Goal: Use online tool/utility: Utilize a website feature to perform a specific function

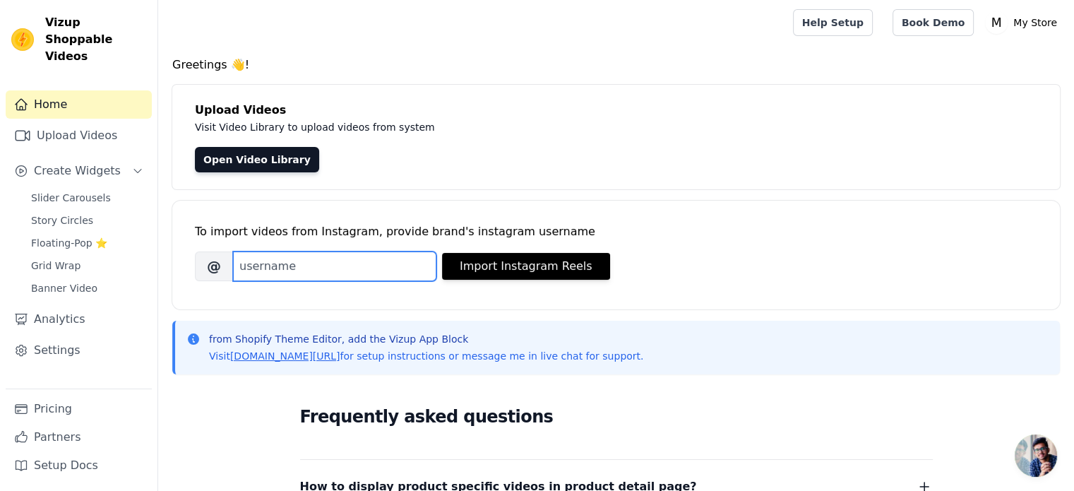
click at [347, 263] on input "Brand's Instagram Username" at bounding box center [334, 266] width 203 height 30
paste input "technicalguruji"
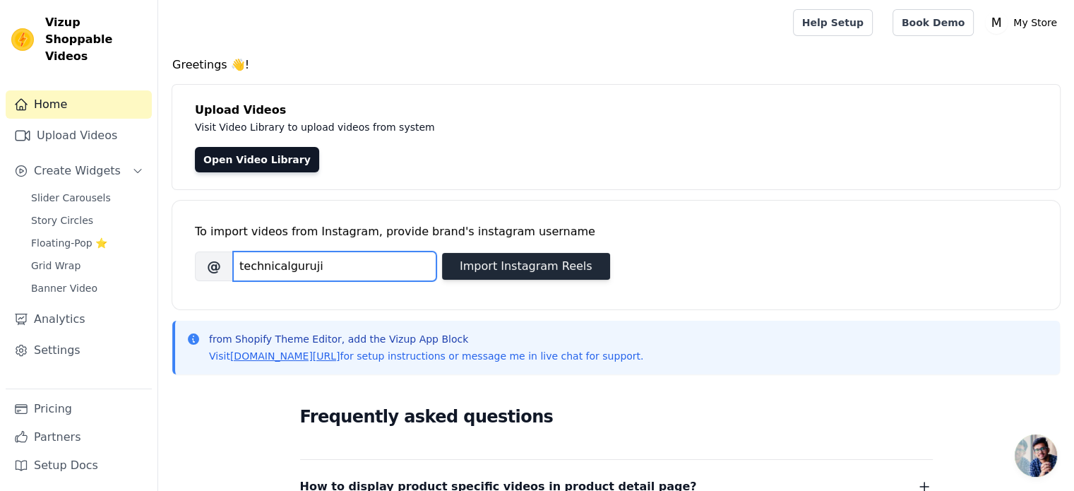
type input "technicalguruji"
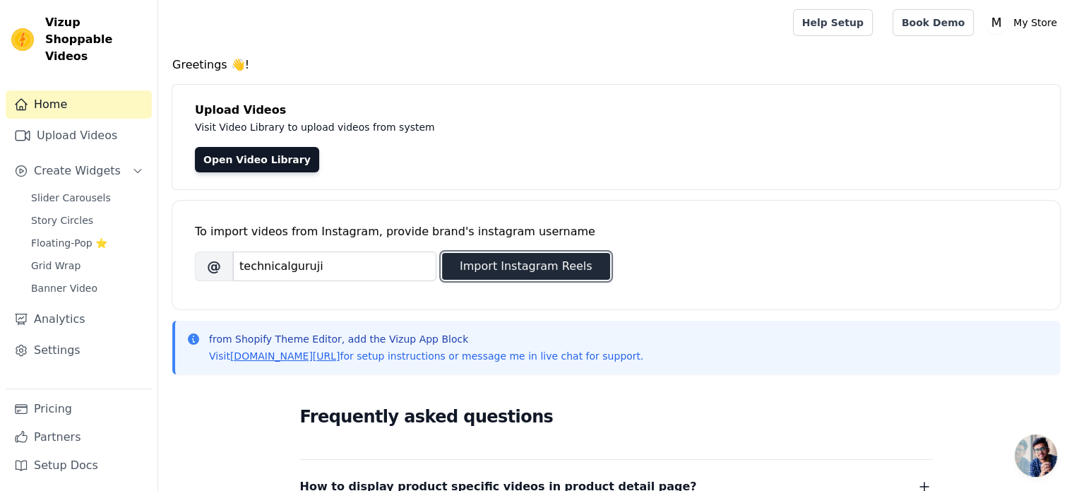
click at [500, 262] on button "Import Instagram Reels" at bounding box center [526, 266] width 168 height 27
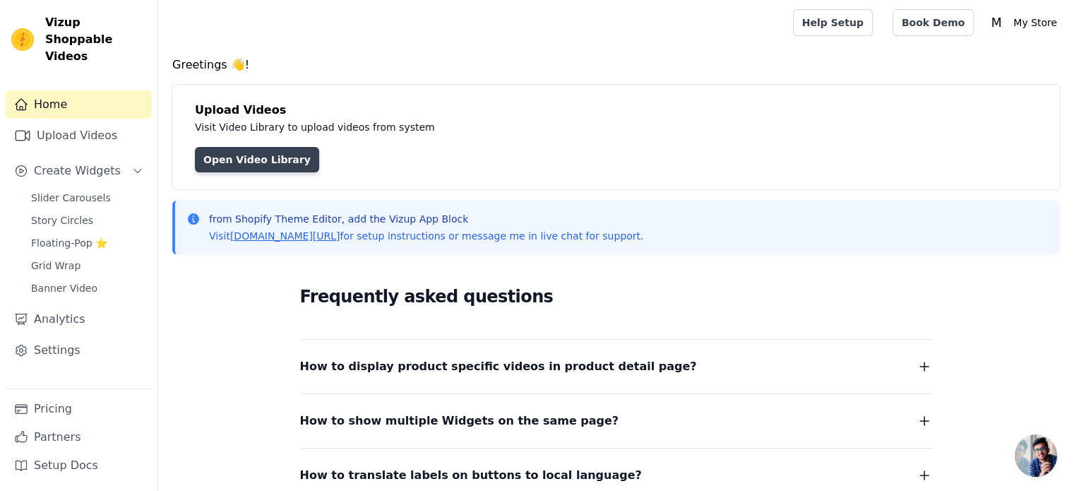
click at [271, 158] on link "Open Video Library" at bounding box center [257, 159] width 124 height 25
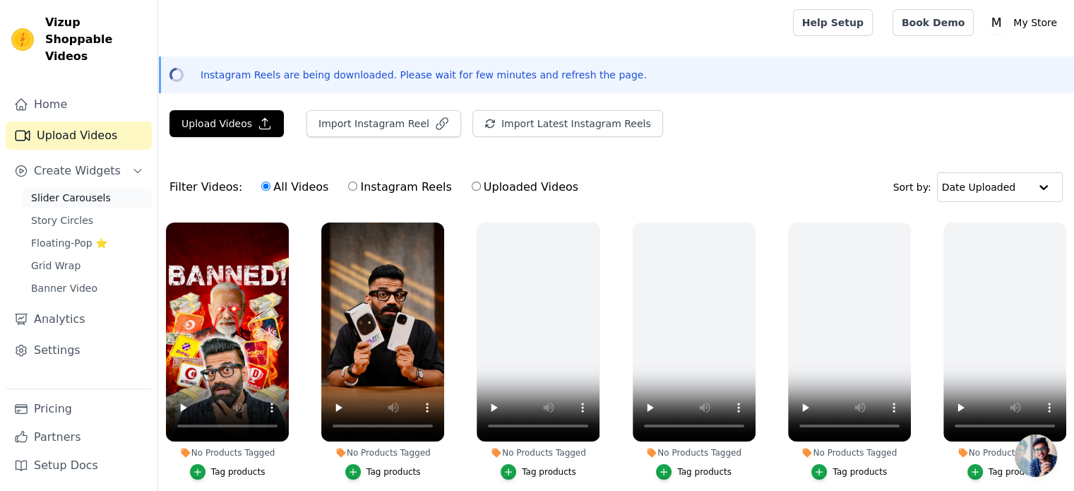
click at [99, 191] on span "Slider Carousels" at bounding box center [71, 198] width 80 height 14
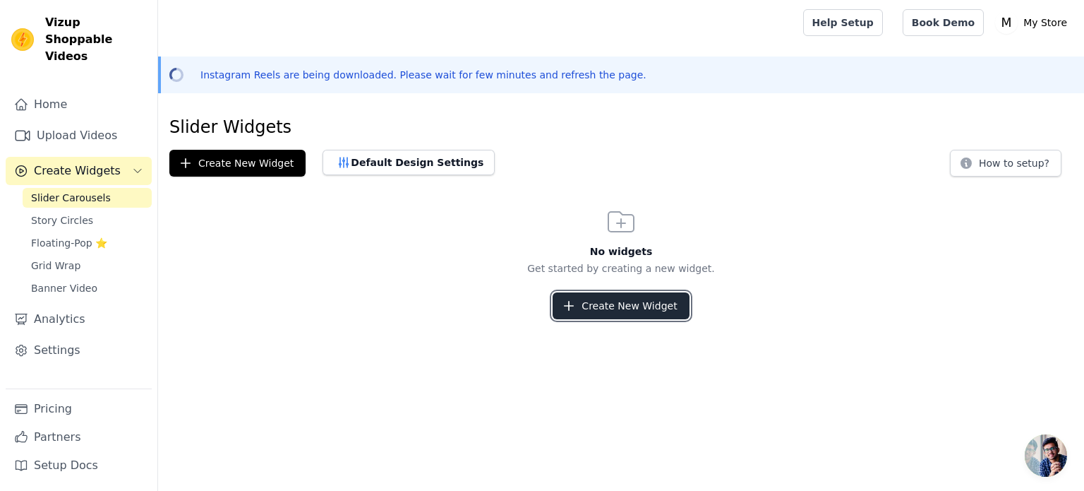
click at [621, 307] on button "Create New Widget" at bounding box center [621, 305] width 136 height 27
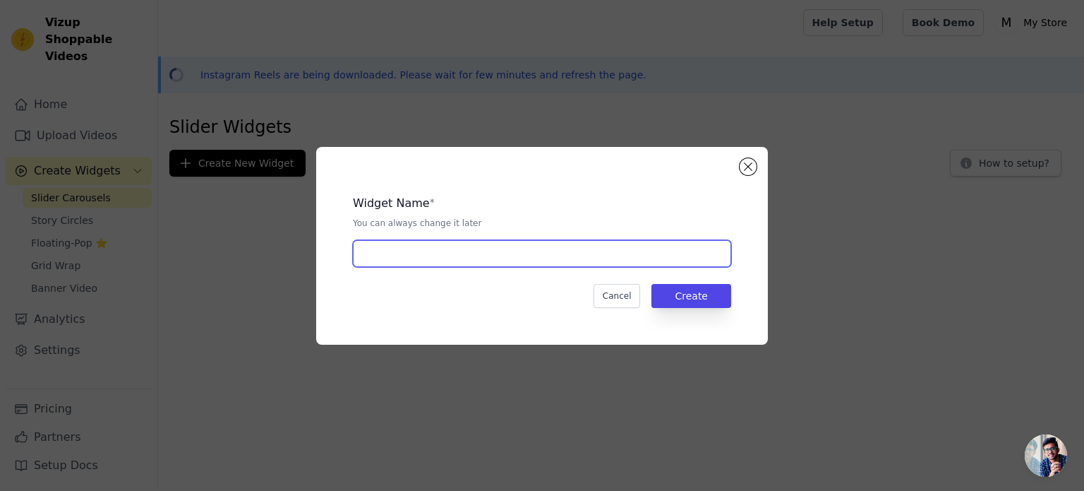
click at [421, 242] on input "text" at bounding box center [542, 253] width 378 height 27
type input "Reel Home Page"
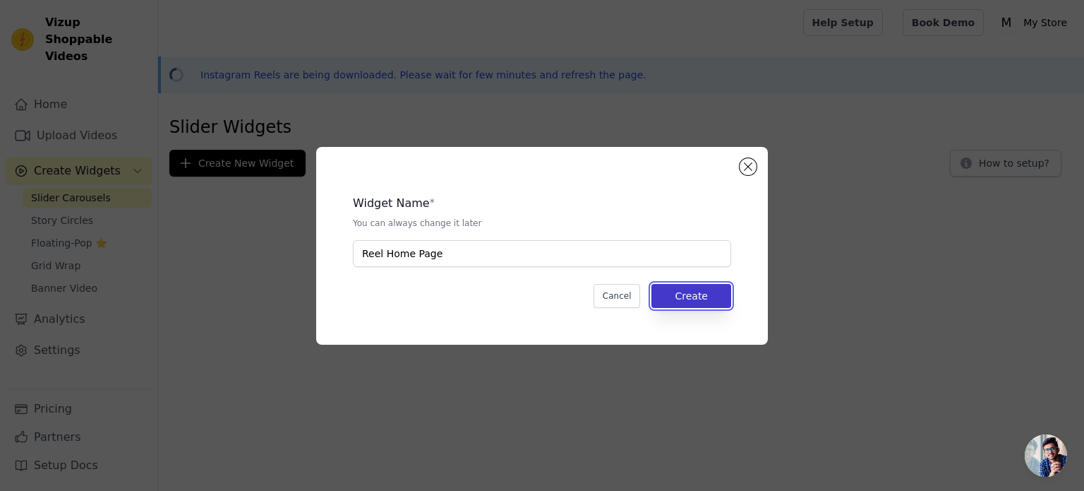
click at [698, 290] on button "Create" at bounding box center [692, 296] width 80 height 24
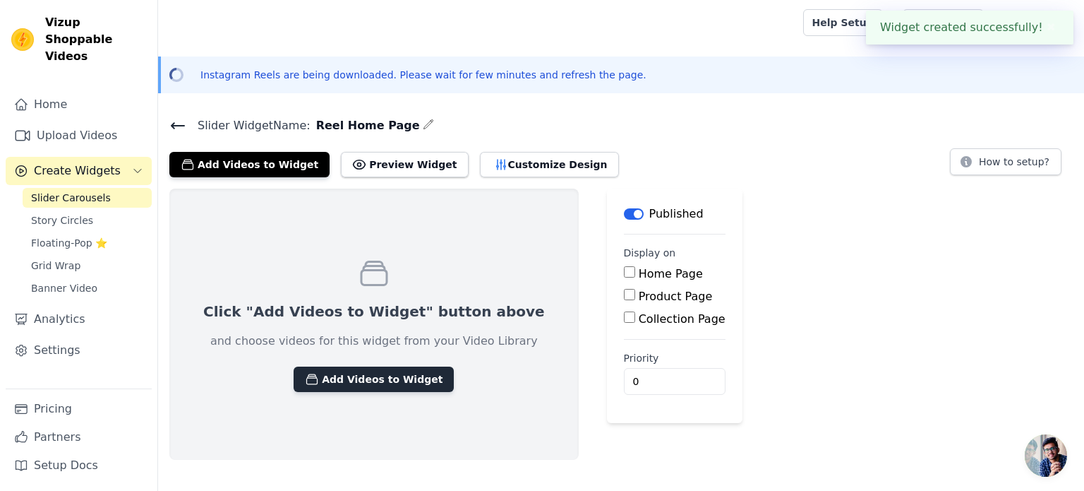
click at [359, 374] on button "Add Videos to Widget" at bounding box center [374, 378] width 160 height 25
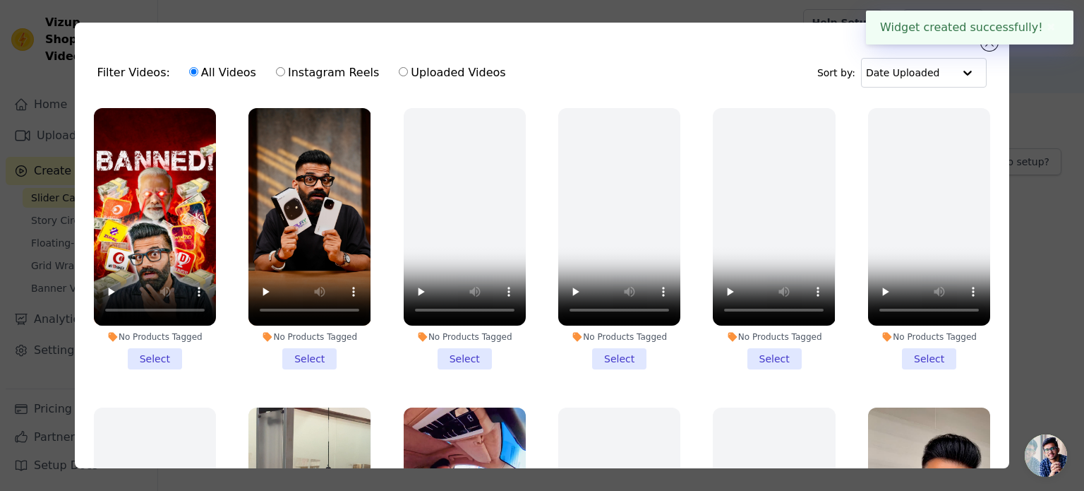
click at [152, 344] on li "No Products Tagged Select" at bounding box center [155, 238] width 122 height 261
click at [0, 0] on input "No Products Tagged Select" at bounding box center [0, 0] width 0 height 0
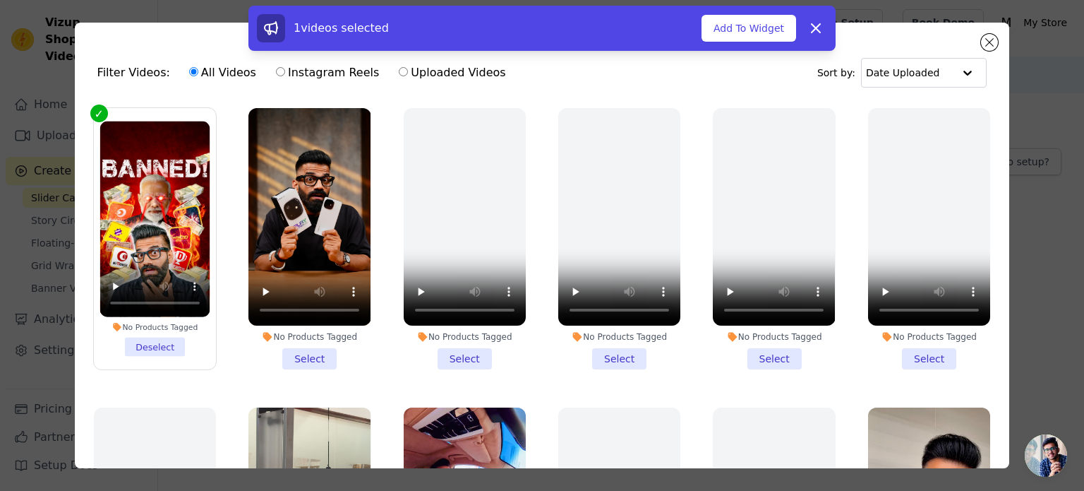
click at [294, 345] on li "No Products Tagged Select" at bounding box center [310, 238] width 122 height 261
click at [0, 0] on input "No Products Tagged Select" at bounding box center [0, 0] width 0 height 0
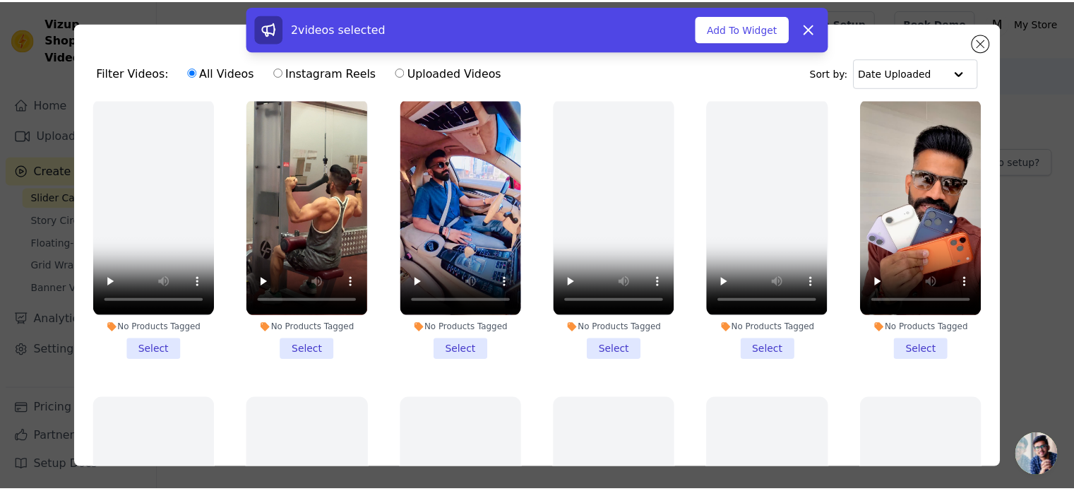
scroll to position [312, 0]
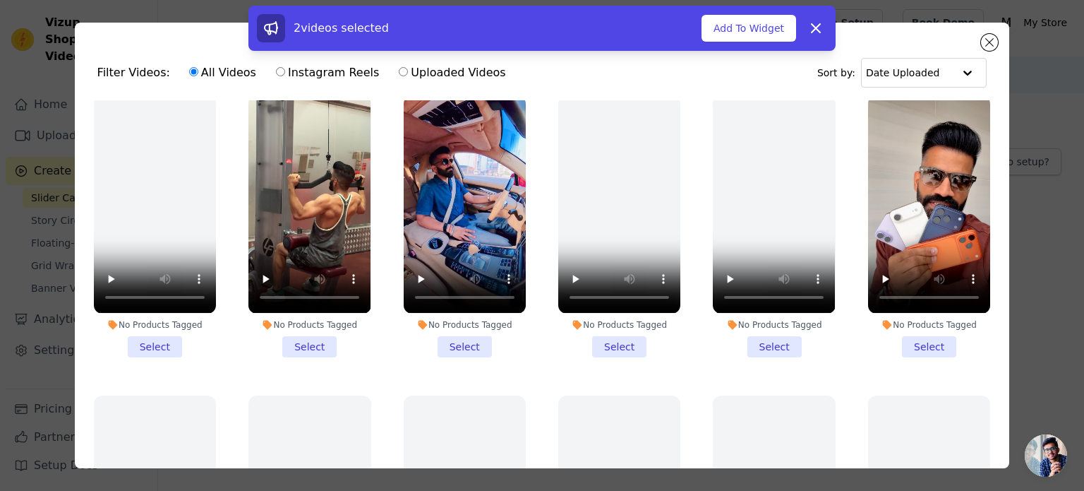
click at [463, 338] on li "No Products Tagged Select" at bounding box center [465, 225] width 122 height 261
click at [0, 0] on input "No Products Tagged Select" at bounding box center [0, 0] width 0 height 0
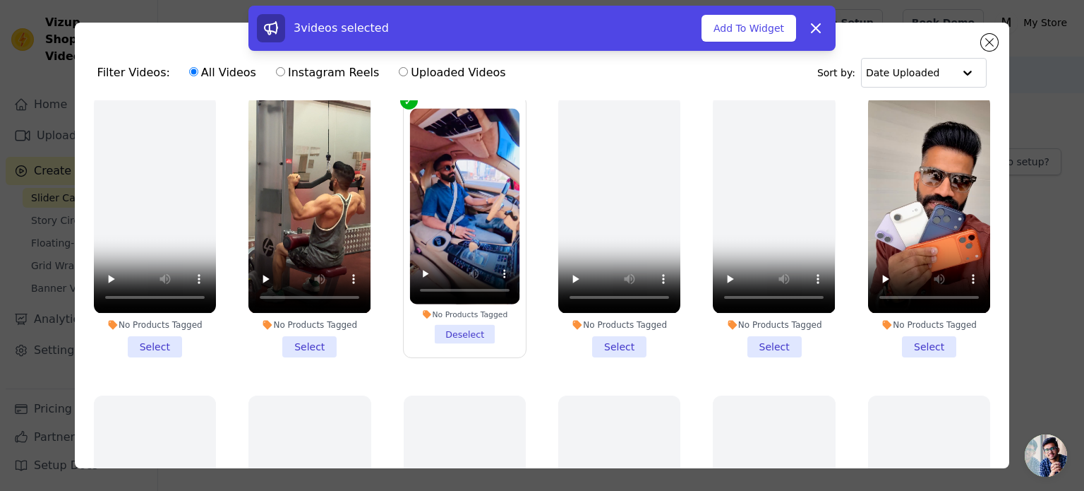
click at [321, 341] on li "No Products Tagged Select" at bounding box center [310, 225] width 122 height 261
click at [0, 0] on input "No Products Tagged Select" at bounding box center [0, 0] width 0 height 0
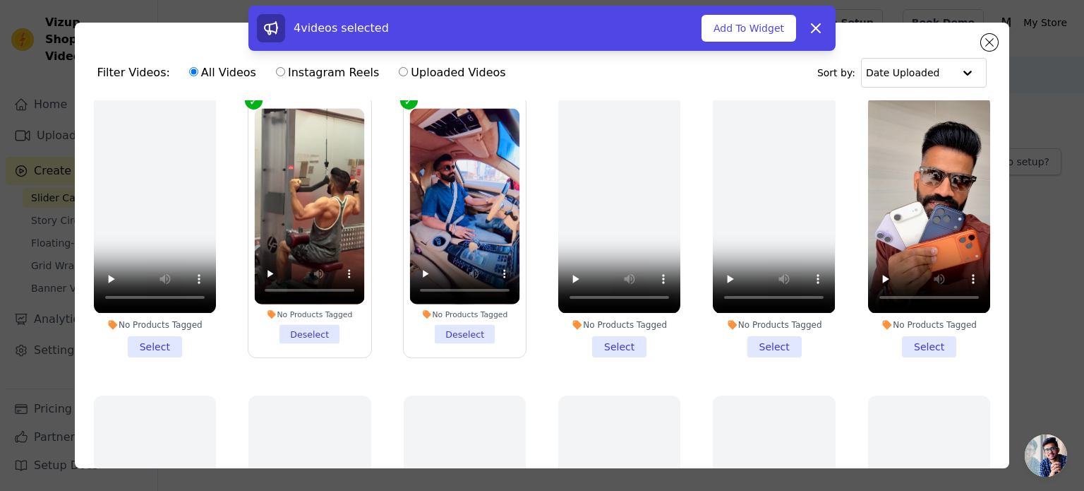
click at [895, 325] on li "No Products Tagged Select" at bounding box center [929, 225] width 122 height 261
click at [0, 0] on input "No Products Tagged Select" at bounding box center [0, 0] width 0 height 0
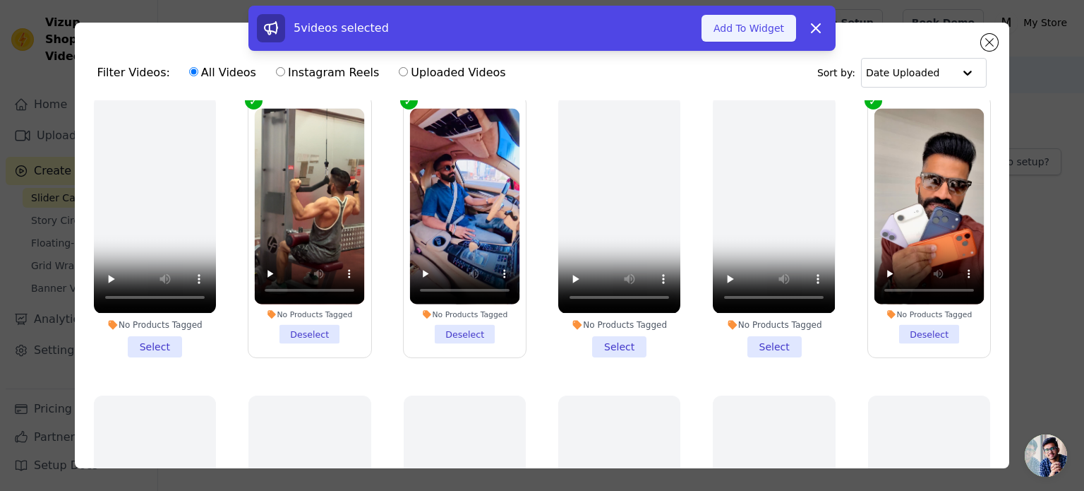
click at [757, 32] on button "Add To Widget" at bounding box center [749, 28] width 95 height 27
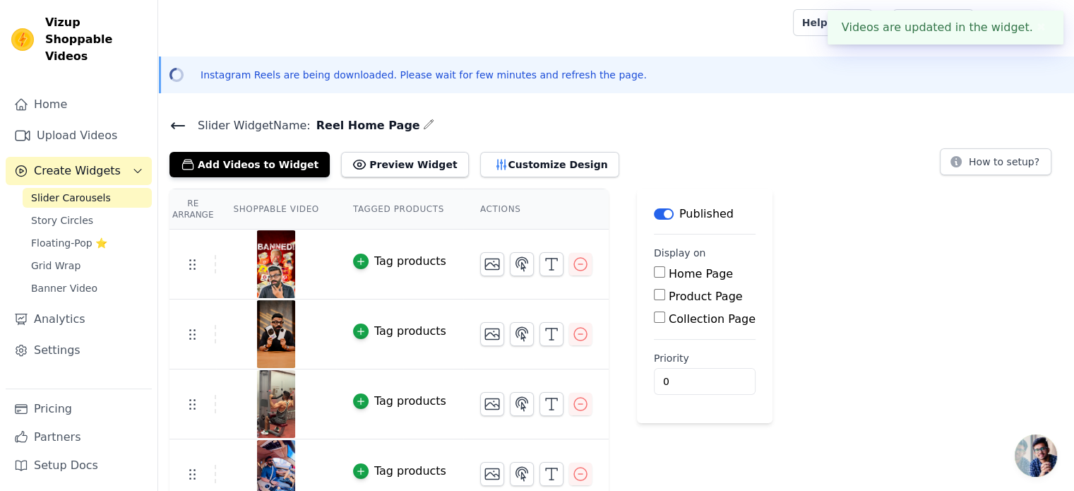
click at [654, 273] on input "Home Page" at bounding box center [659, 271] width 11 height 11
checkbox input "true"
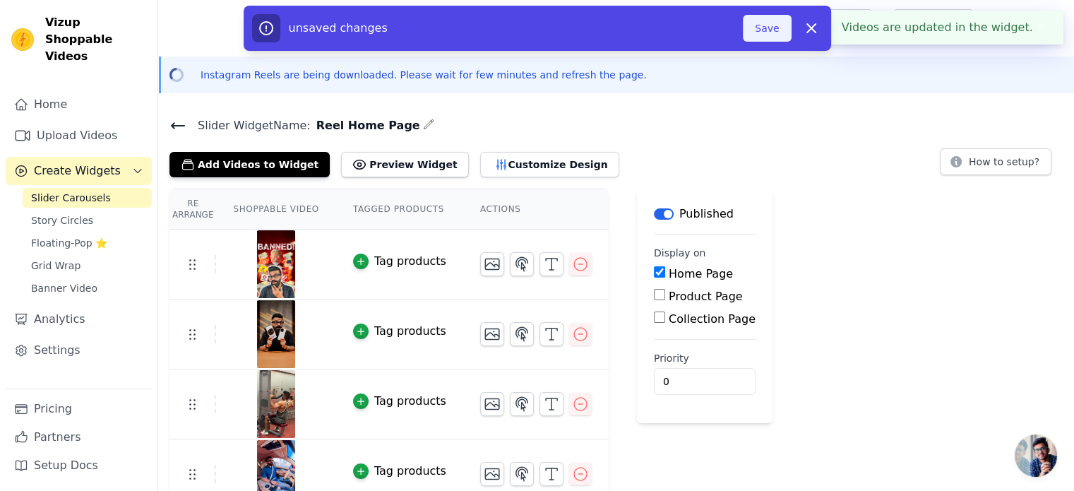
click at [773, 18] on button "Save" at bounding box center [767, 28] width 48 height 27
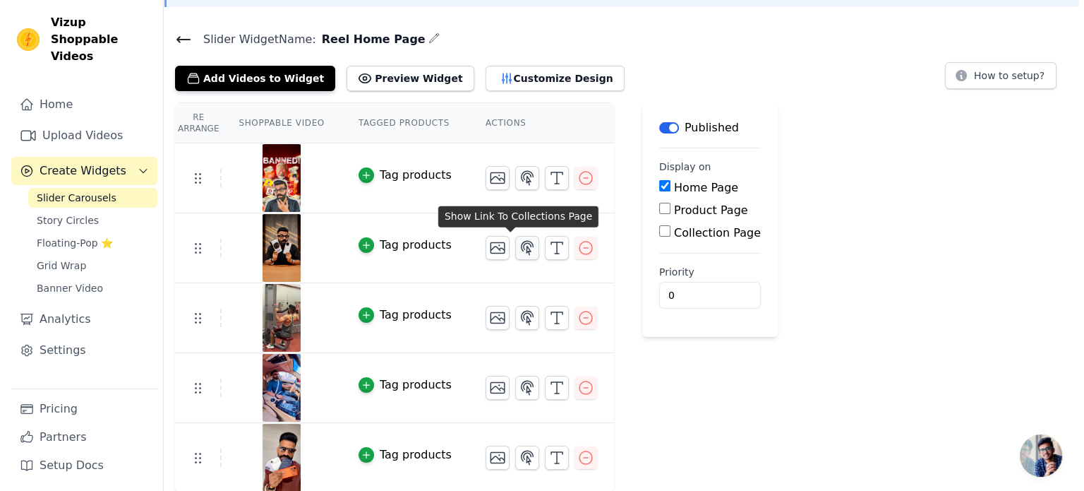
scroll to position [0, 0]
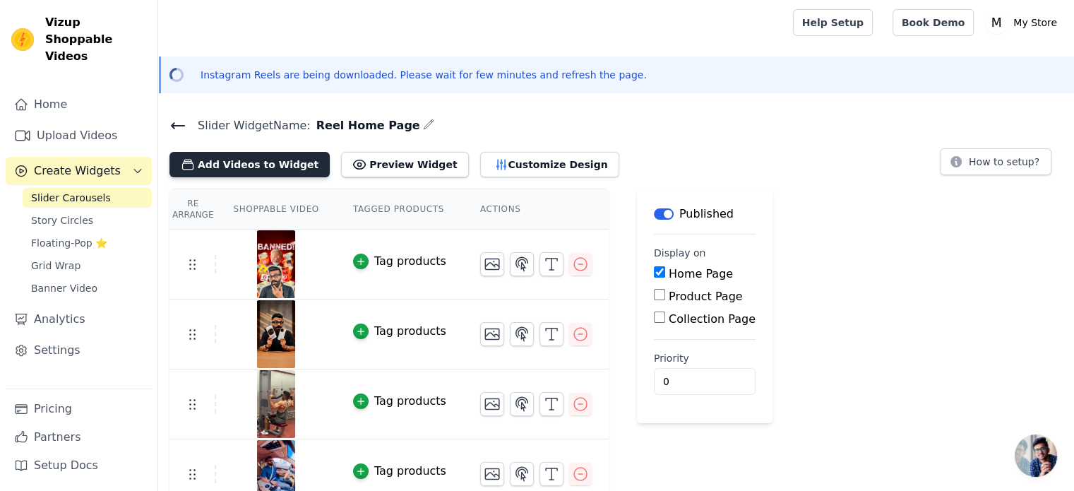
click at [288, 165] on button "Add Videos to Widget" at bounding box center [249, 164] width 160 height 25
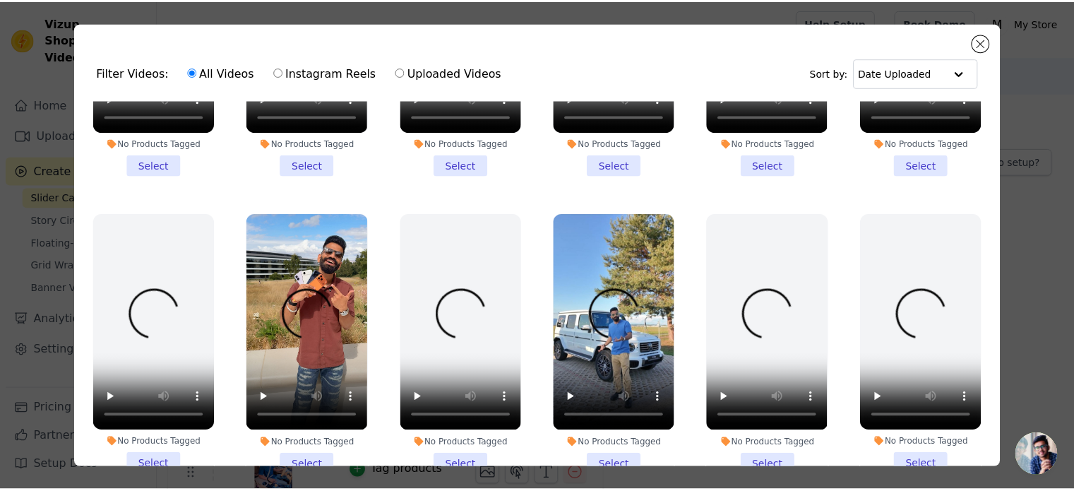
scroll to position [827, 0]
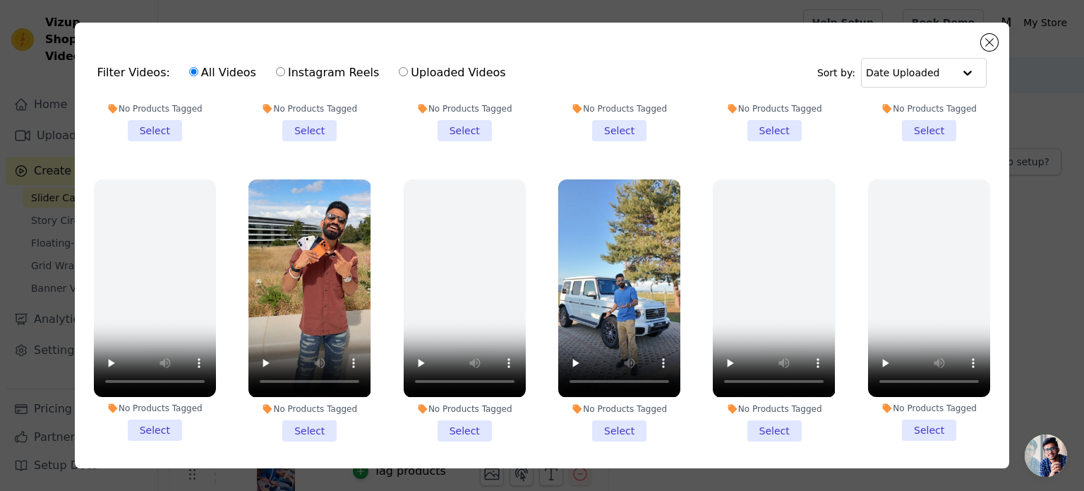
click at [605, 407] on li "No Products Tagged Select" at bounding box center [619, 309] width 122 height 261
click at [0, 0] on input "No Products Tagged Select" at bounding box center [0, 0] width 0 height 0
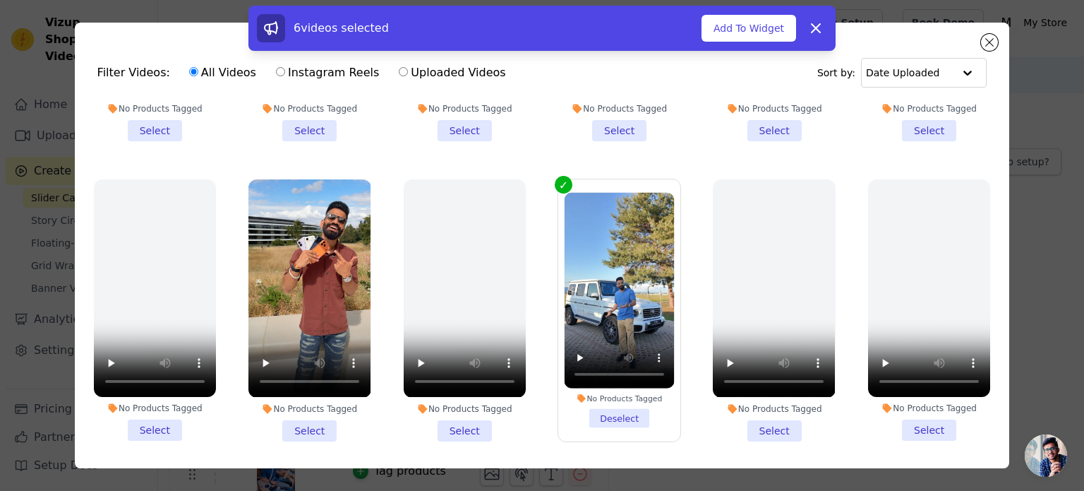
click at [302, 409] on li "No Products Tagged Select" at bounding box center [310, 309] width 122 height 261
click at [0, 0] on input "No Products Tagged Select" at bounding box center [0, 0] width 0 height 0
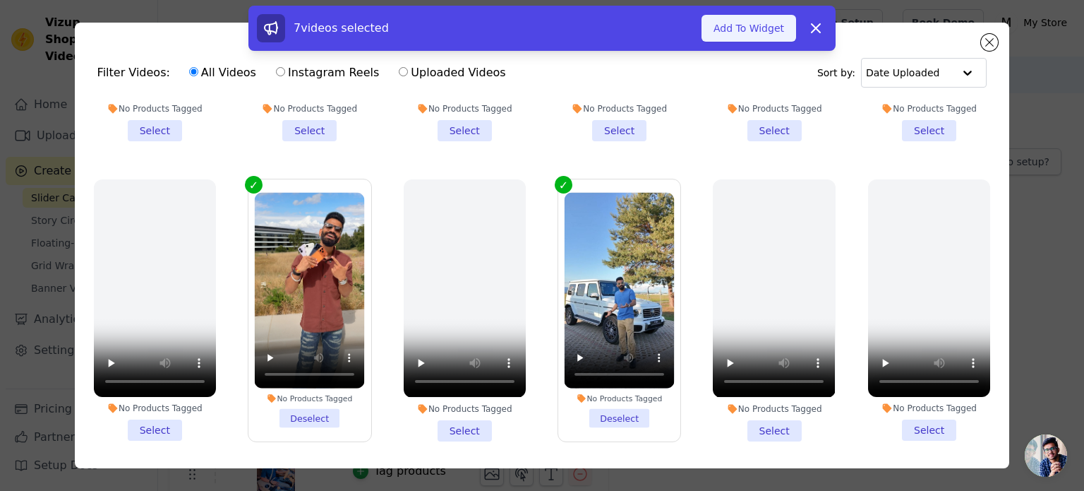
click at [753, 23] on button "Add To Widget" at bounding box center [749, 28] width 95 height 27
